Goal: Find specific fact: Find specific fact

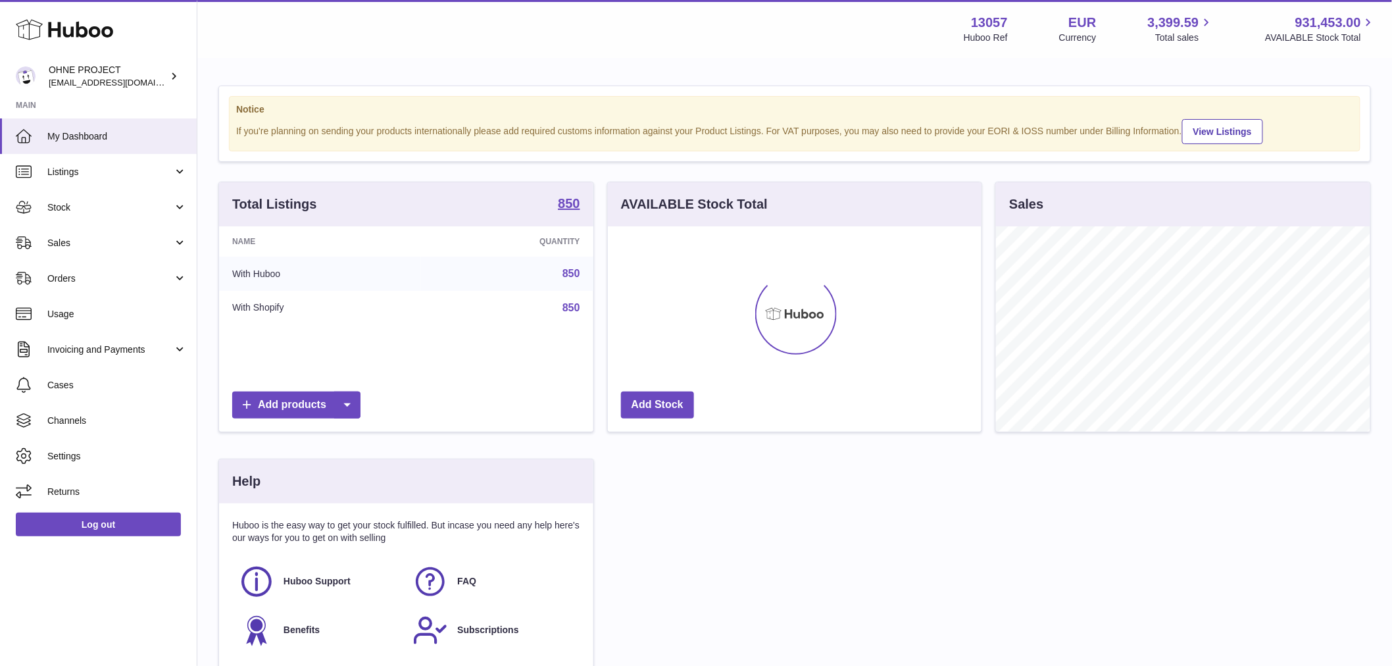
scroll to position [205, 374]
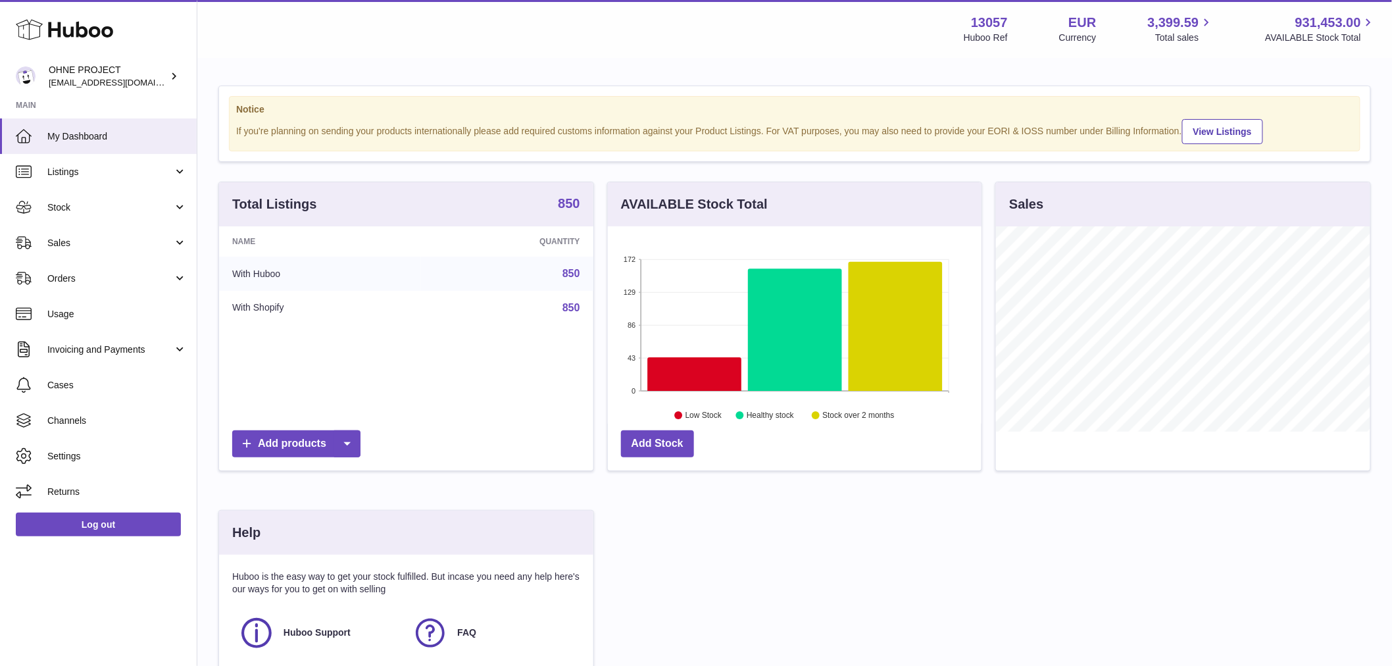
click at [567, 209] on strong "850" at bounding box center [569, 203] width 22 height 13
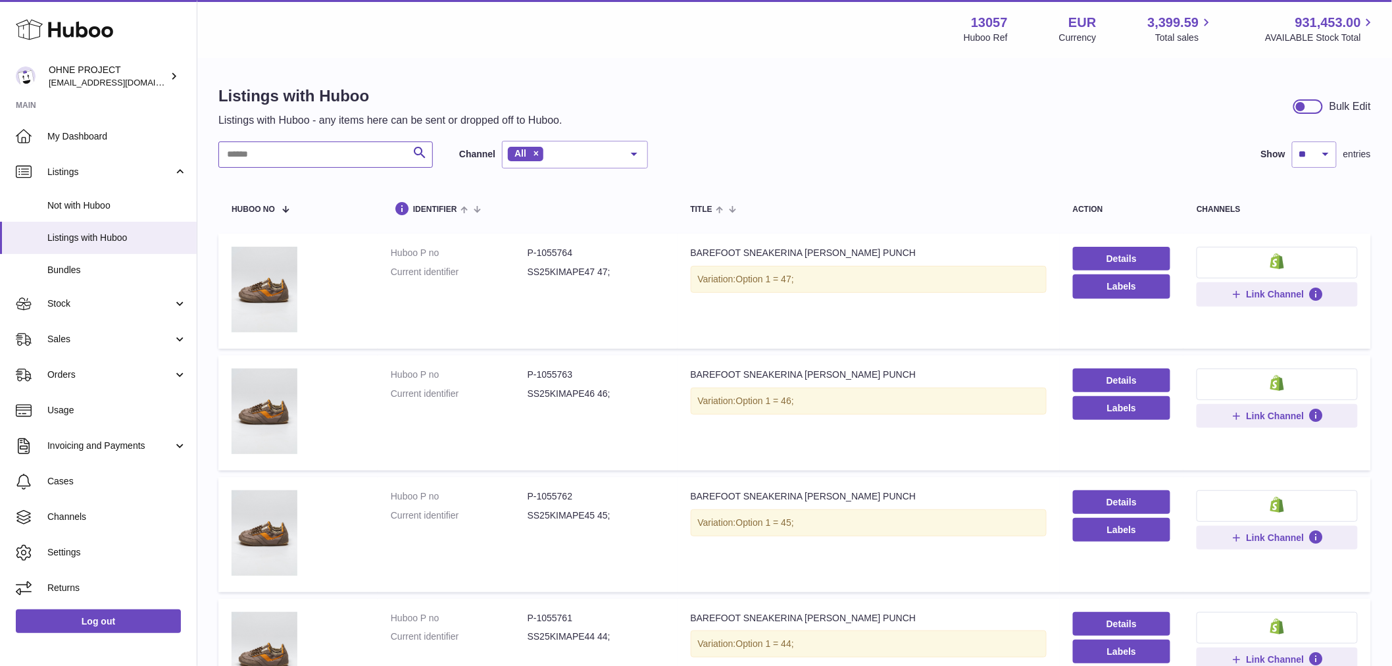
click at [333, 155] on input "text" at bounding box center [325, 154] width 214 height 26
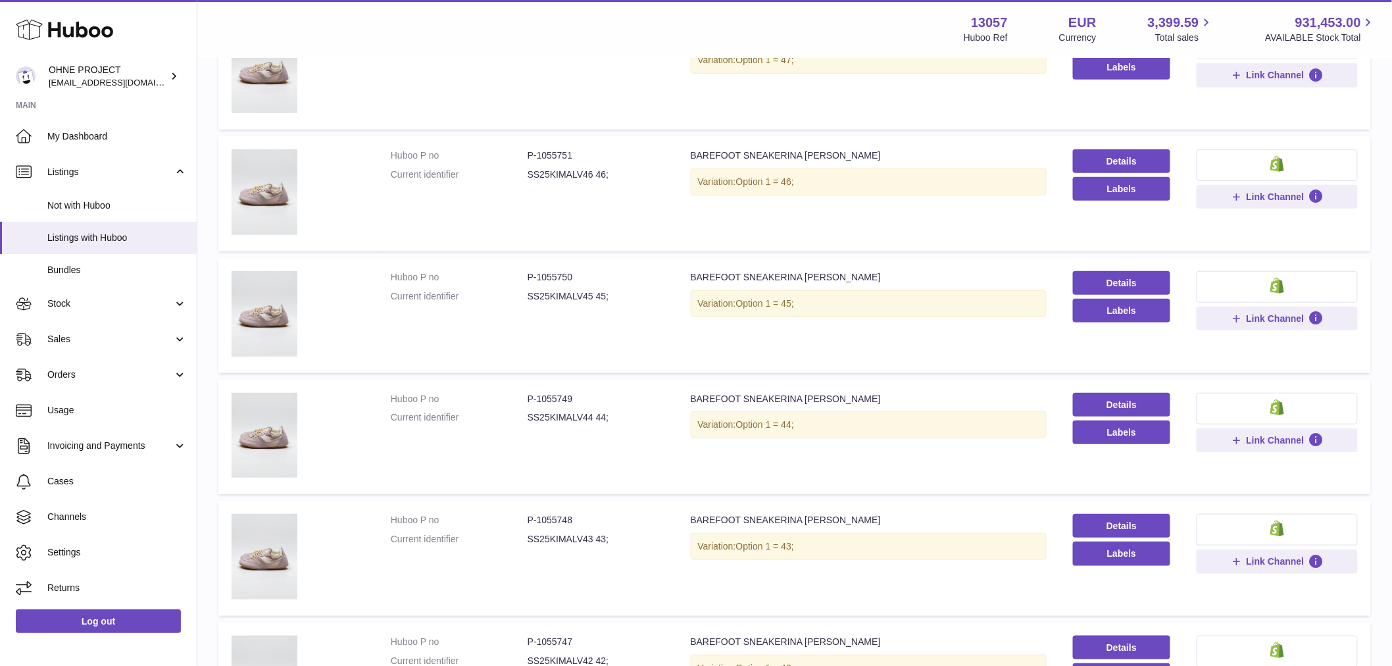
scroll to position [365, 0]
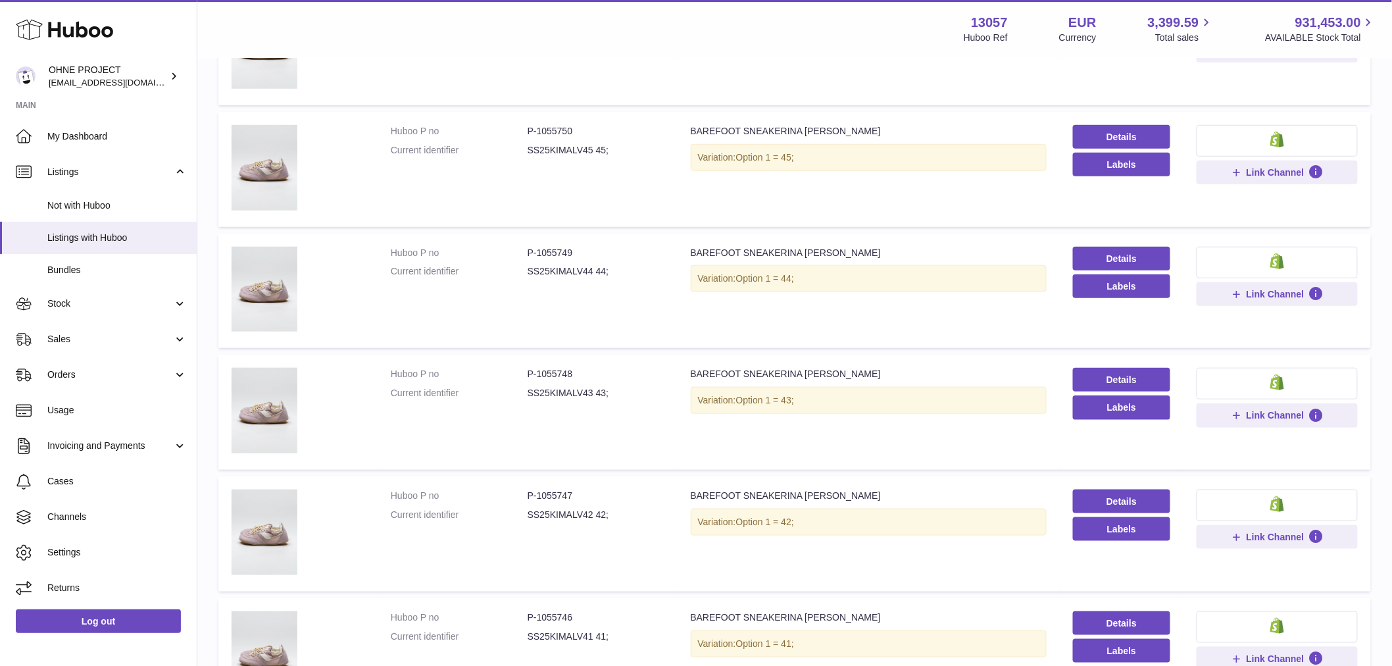
type input "**********"
drag, startPoint x: 534, startPoint y: 373, endPoint x: 581, endPoint y: 371, distance: 46.7
click at [581, 371] on dd "P-1055748" at bounding box center [595, 374] width 137 height 12
copy dd "1055748"
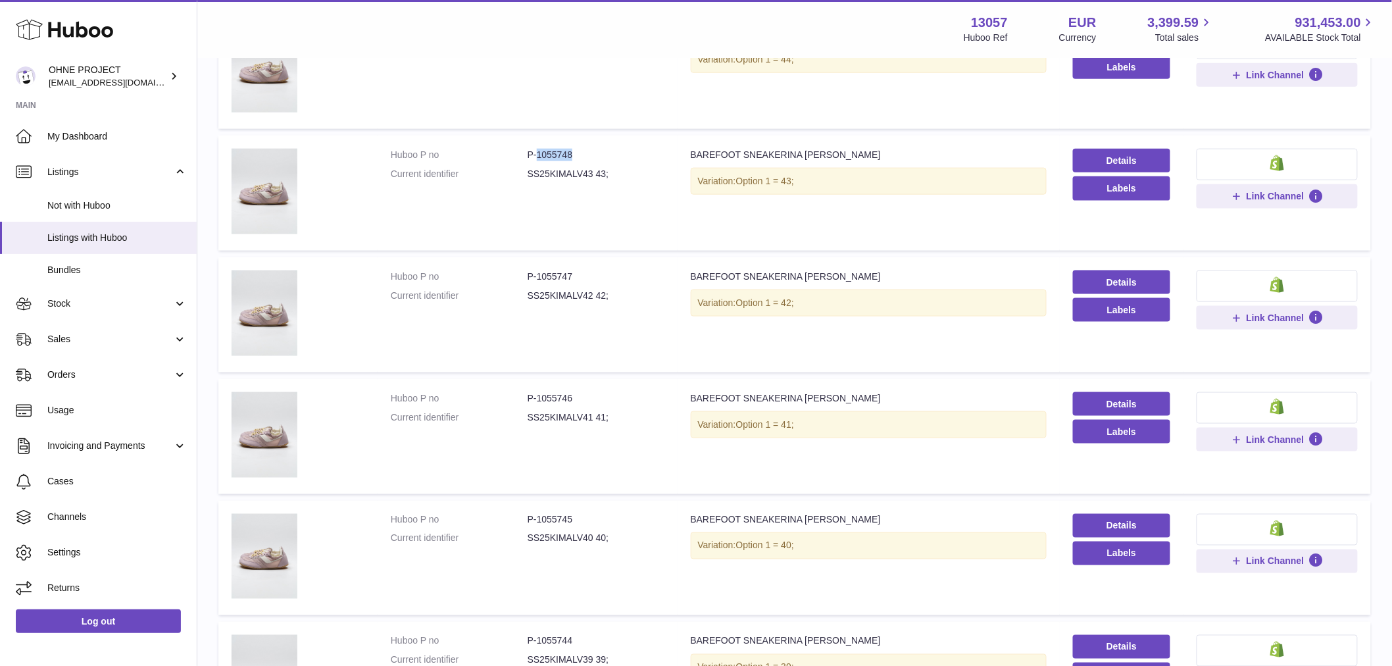
scroll to position [804, 0]
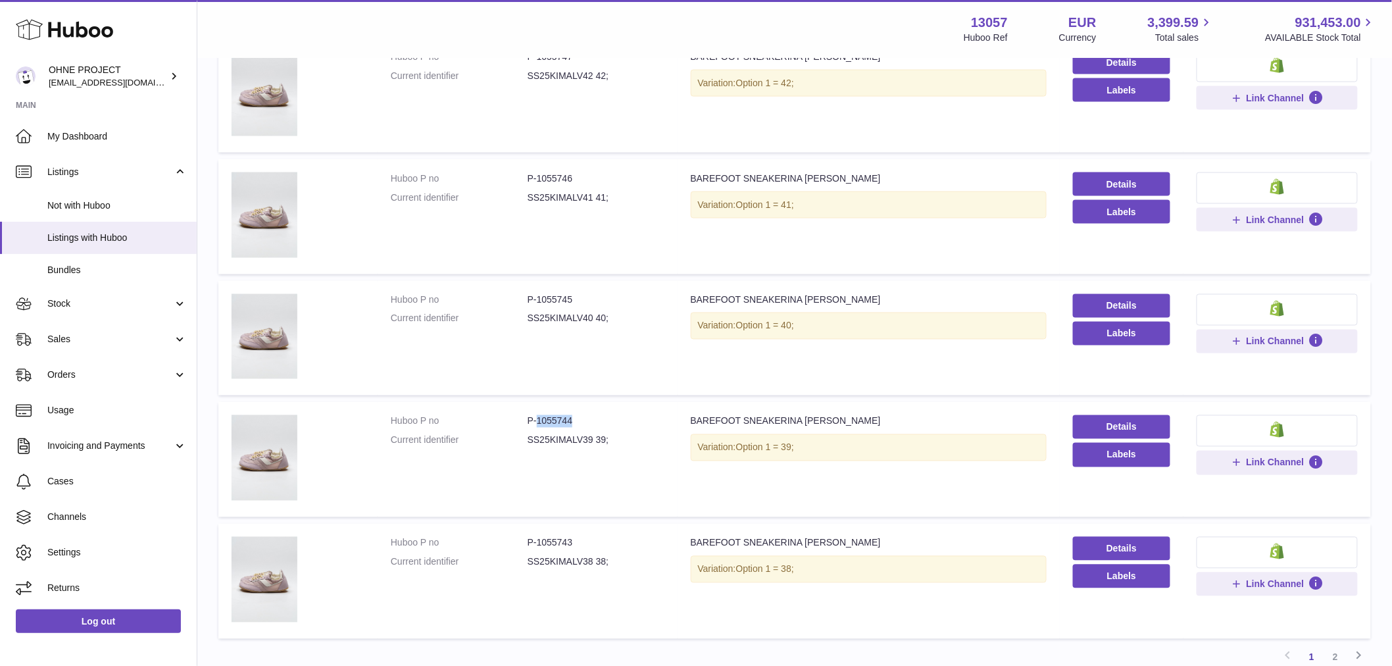
drag, startPoint x: 535, startPoint y: 415, endPoint x: 593, endPoint y: 412, distance: 58.6
click at [593, 415] on dd "P-1055744" at bounding box center [595, 421] width 137 height 12
copy dd "1055744"
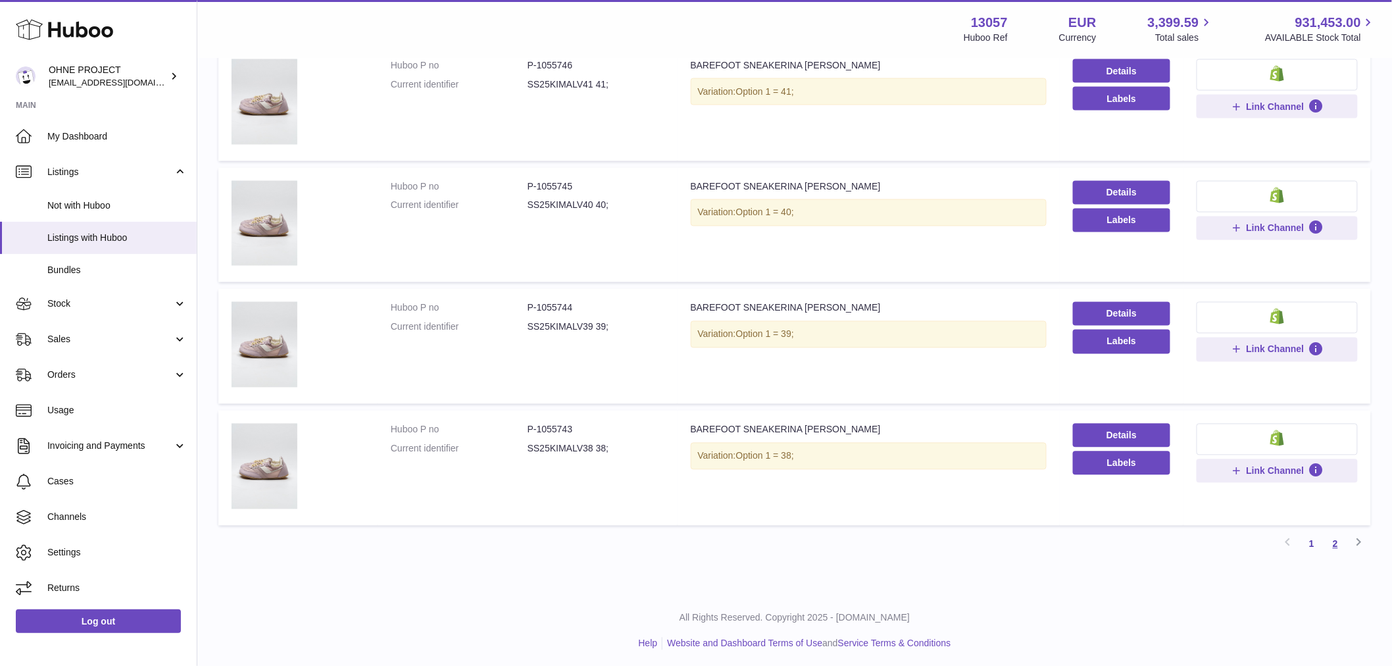
click at [1338, 541] on link "2" at bounding box center [1335, 544] width 24 height 24
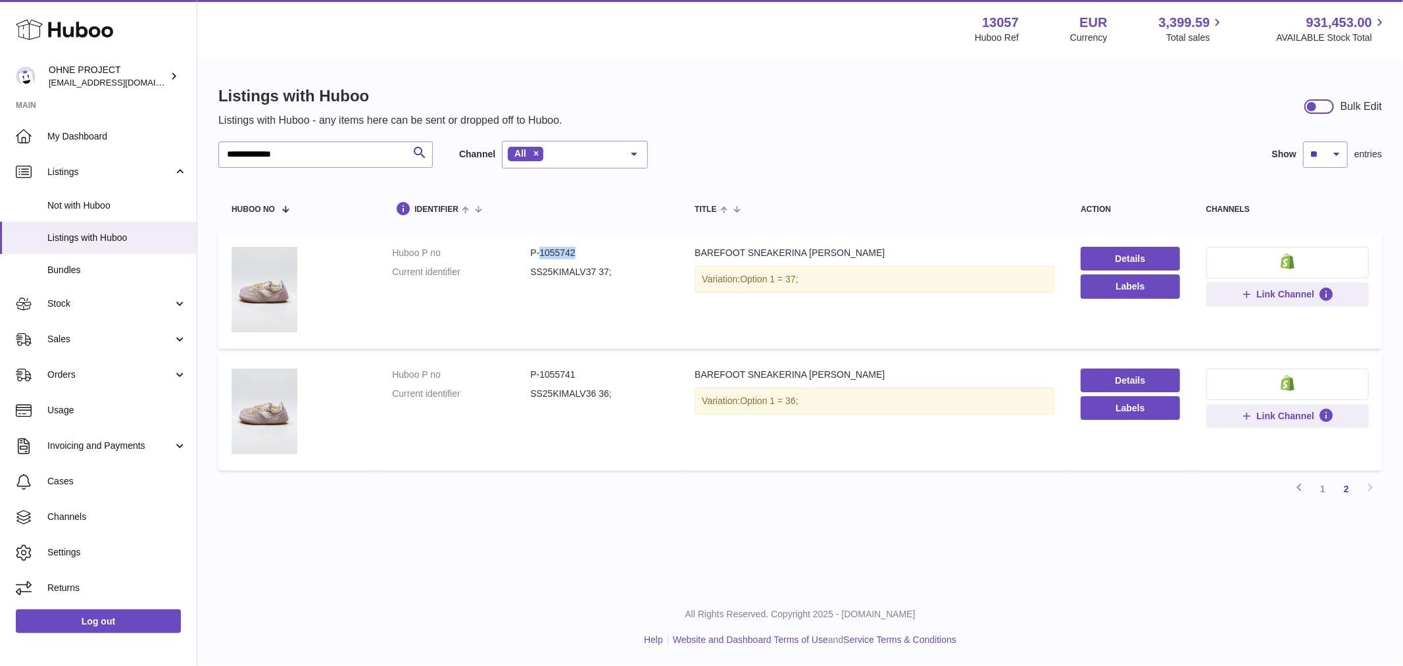
drag, startPoint x: 538, startPoint y: 253, endPoint x: 581, endPoint y: 252, distance: 43.4
click at [581, 252] on dd "P-1055742" at bounding box center [599, 253] width 138 height 12
copy dd "1055742"
click at [1327, 485] on link "1" at bounding box center [1323, 489] width 24 height 24
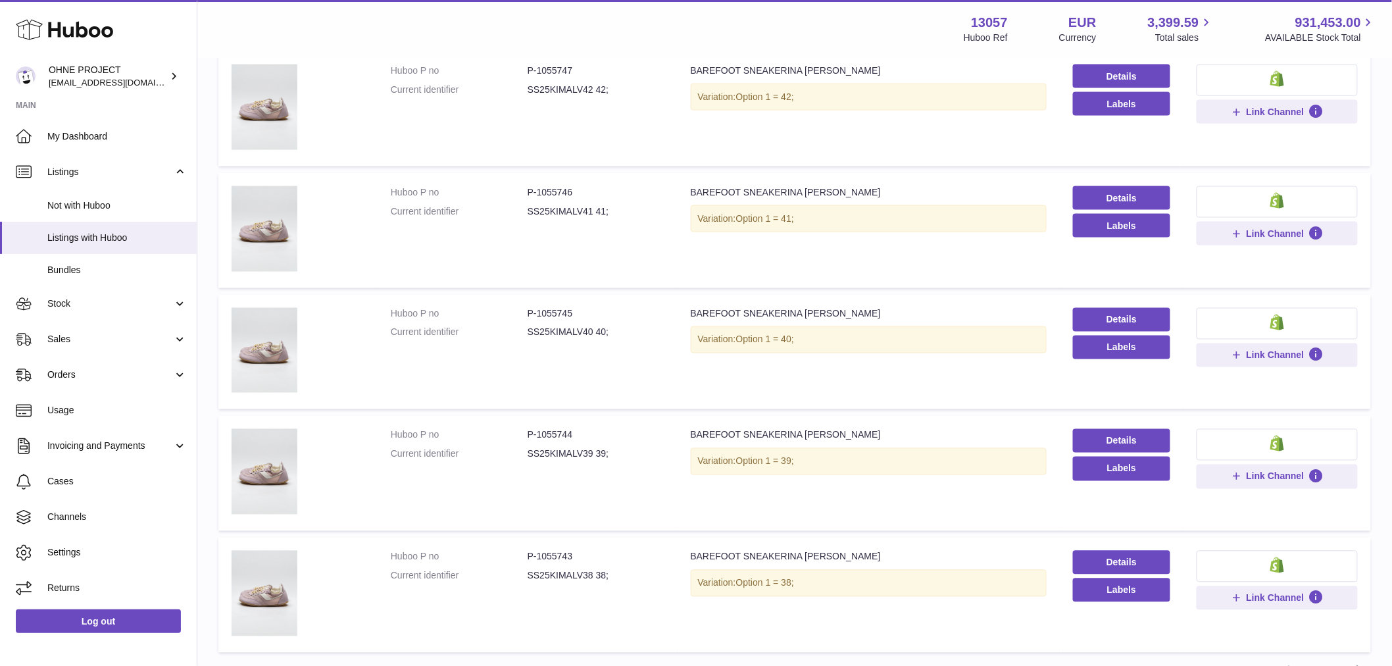
scroll to position [917, 0]
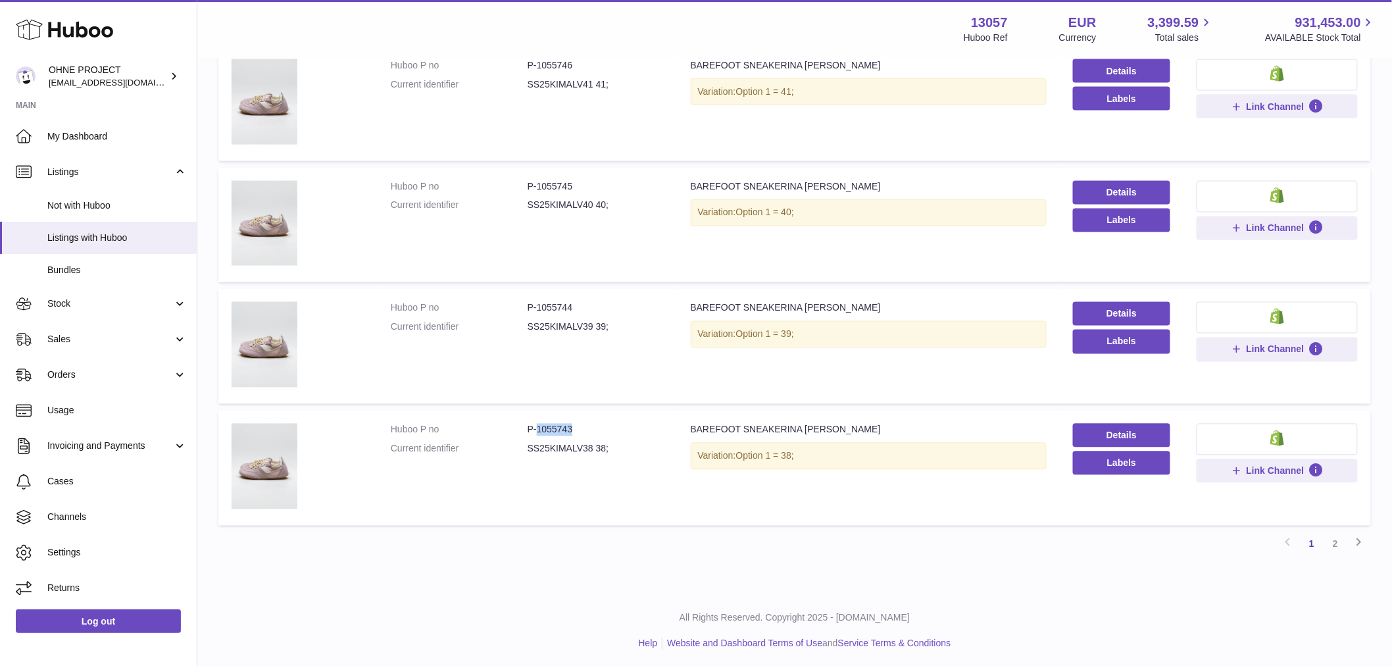
drag, startPoint x: 536, startPoint y: 426, endPoint x: 583, endPoint y: 420, distance: 47.7
click at [583, 424] on dd "P-1055743" at bounding box center [595, 430] width 137 height 12
copy dd "1055743"
drag, startPoint x: 535, startPoint y: 186, endPoint x: 577, endPoint y: 181, distance: 42.4
click at [577, 181] on dd "P-1055745" at bounding box center [595, 187] width 137 height 12
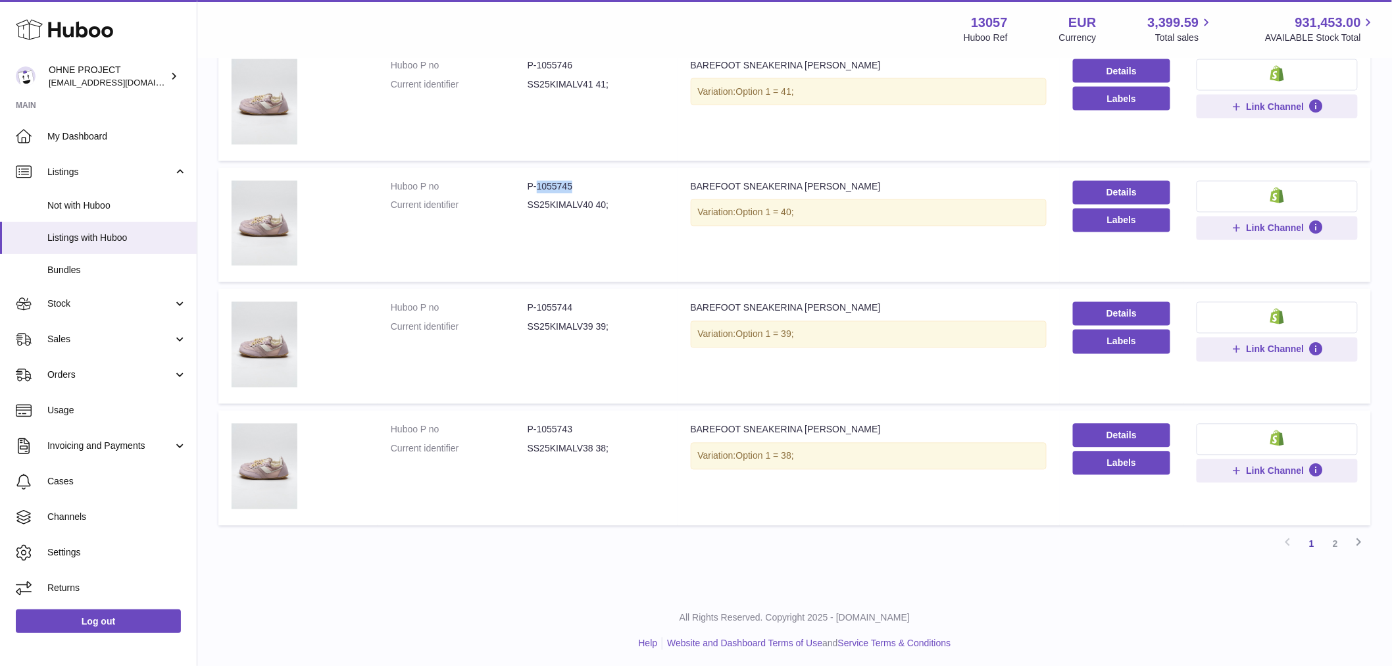
copy dd "1055745"
